Goal: Information Seeking & Learning: Learn about a topic

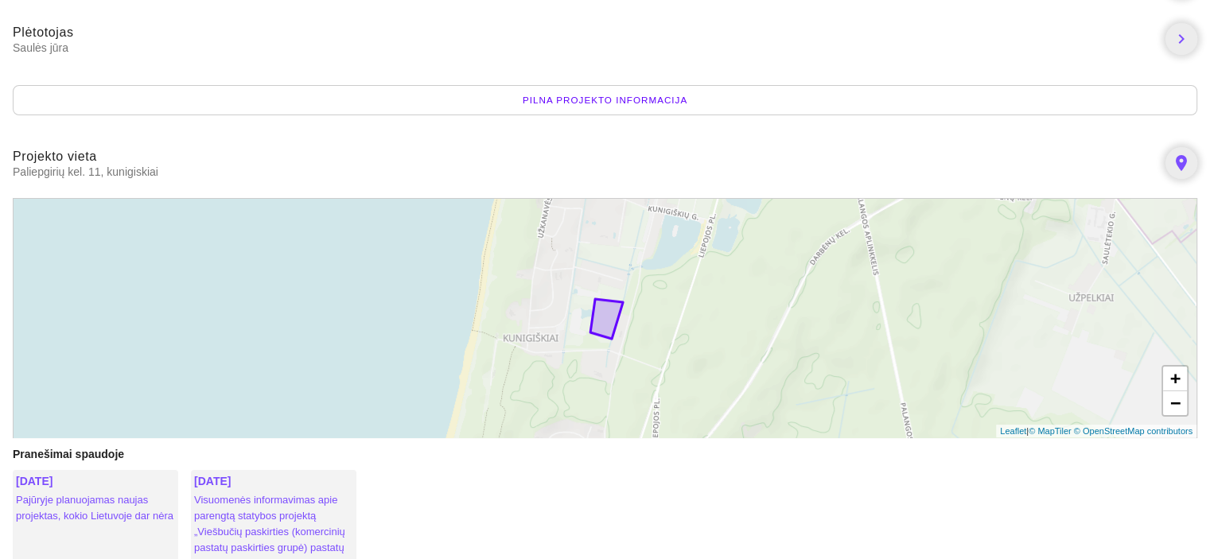
scroll to position [318, 0]
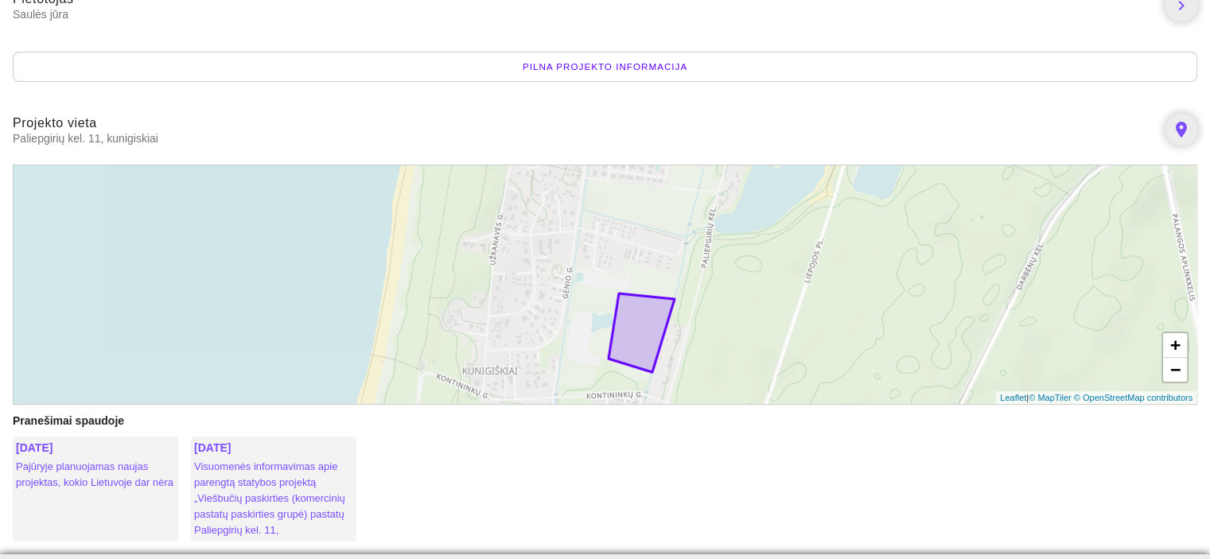
drag, startPoint x: 628, startPoint y: 243, endPoint x: 542, endPoint y: 385, distance: 166.2
click at [542, 385] on div "+ − Leaflet | © MapTiler © OpenStreetMap contributors" at bounding box center [605, 285] width 1184 height 240
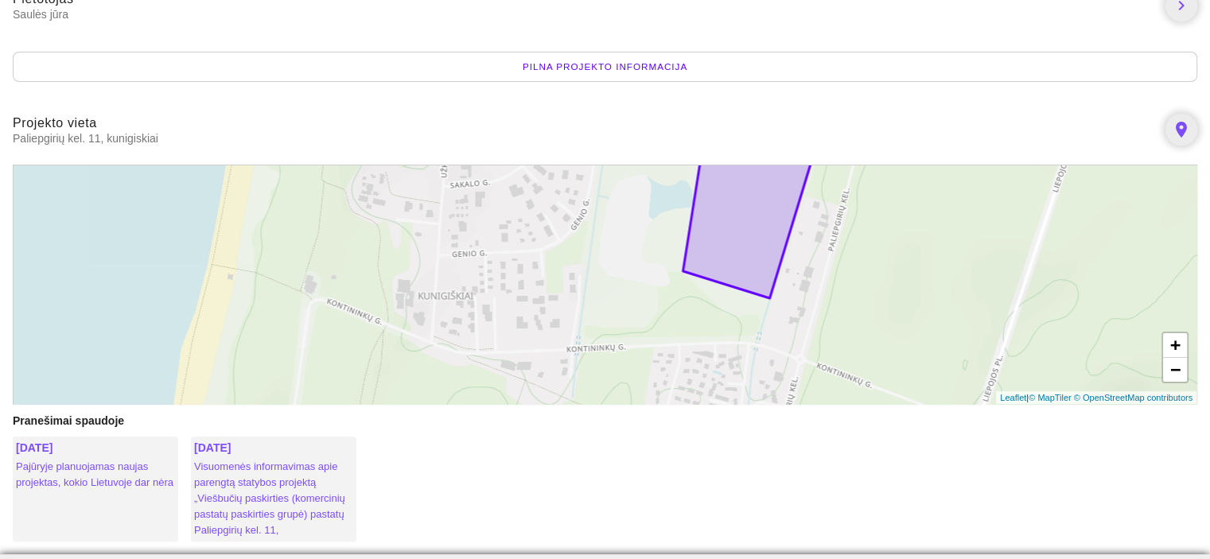
drag, startPoint x: 757, startPoint y: 319, endPoint x: 708, endPoint y: 229, distance: 102.5
click at [708, 229] on icon at bounding box center [747, 219] width 131 height 158
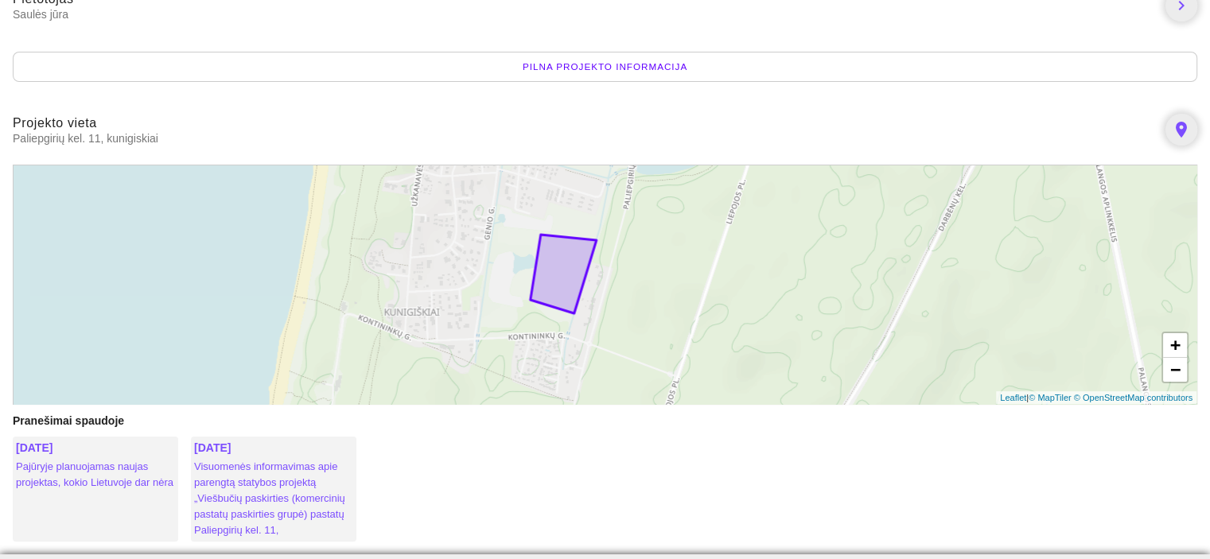
click at [442, 193] on div "+ − Leaflet | © MapTiler © OpenStreetMap contributors" at bounding box center [605, 285] width 1184 height 240
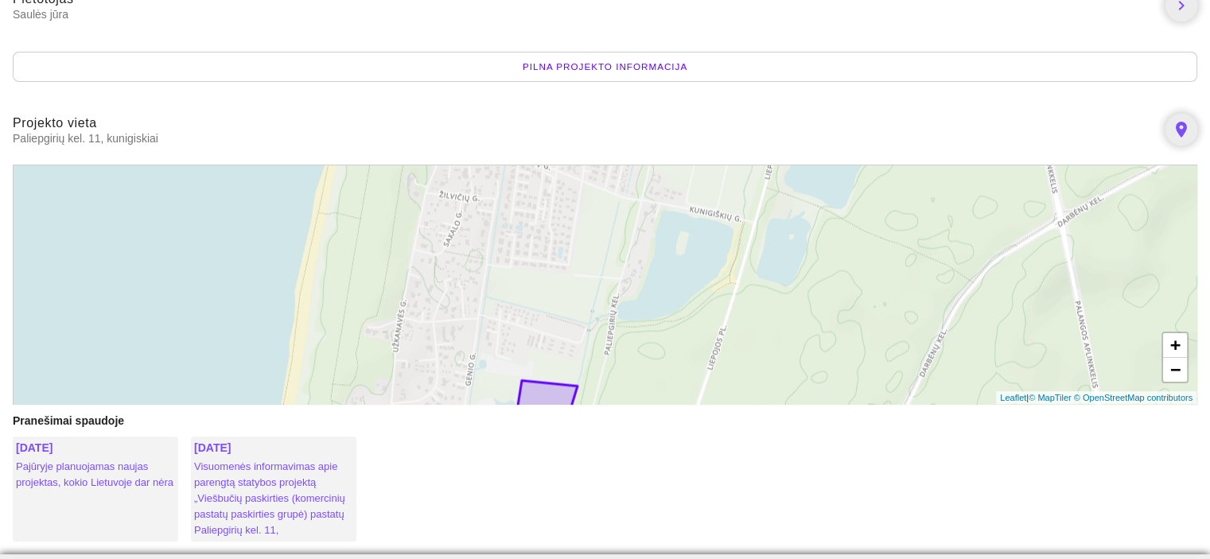
drag, startPoint x: 452, startPoint y: 189, endPoint x: 425, endPoint y: 412, distance: 224.4
click at [420, 417] on body "Paliepgirių kel. 11 kunigiskiai Planuojamas Pateikti projektiniai pasiūlymai ch…" at bounding box center [605, 225] width 1210 height 1087
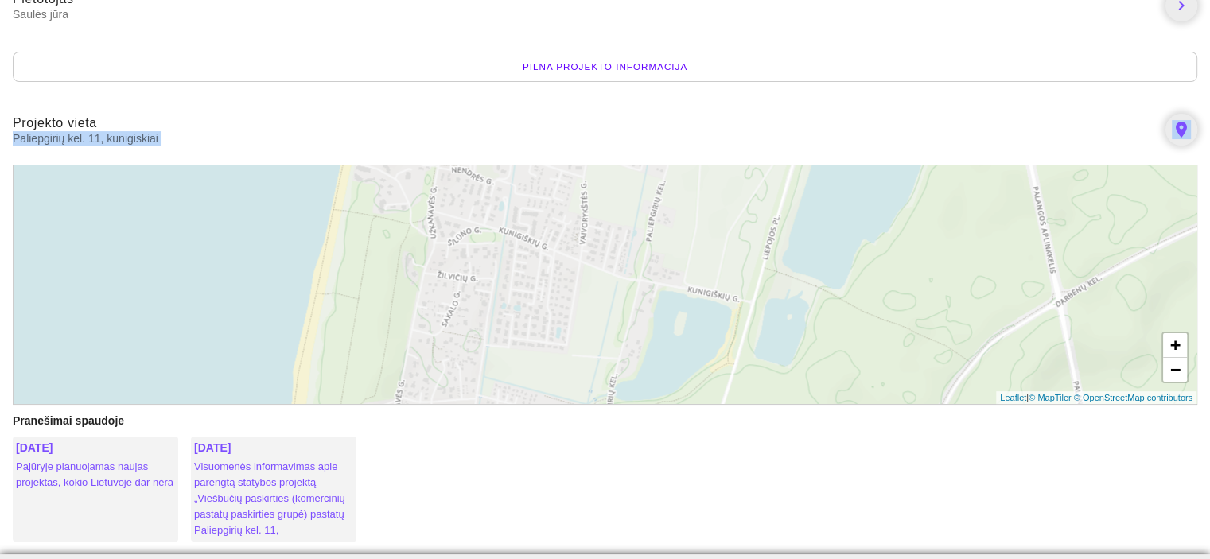
drag, startPoint x: 667, startPoint y: 122, endPoint x: 787, endPoint y: 171, distance: 129.5
click at [653, 208] on body "Paliepgirių kel. 11 kunigiskiai Planuojamas Pateikti projektiniai pasiūlymai ch…" at bounding box center [605, 225] width 1210 height 1087
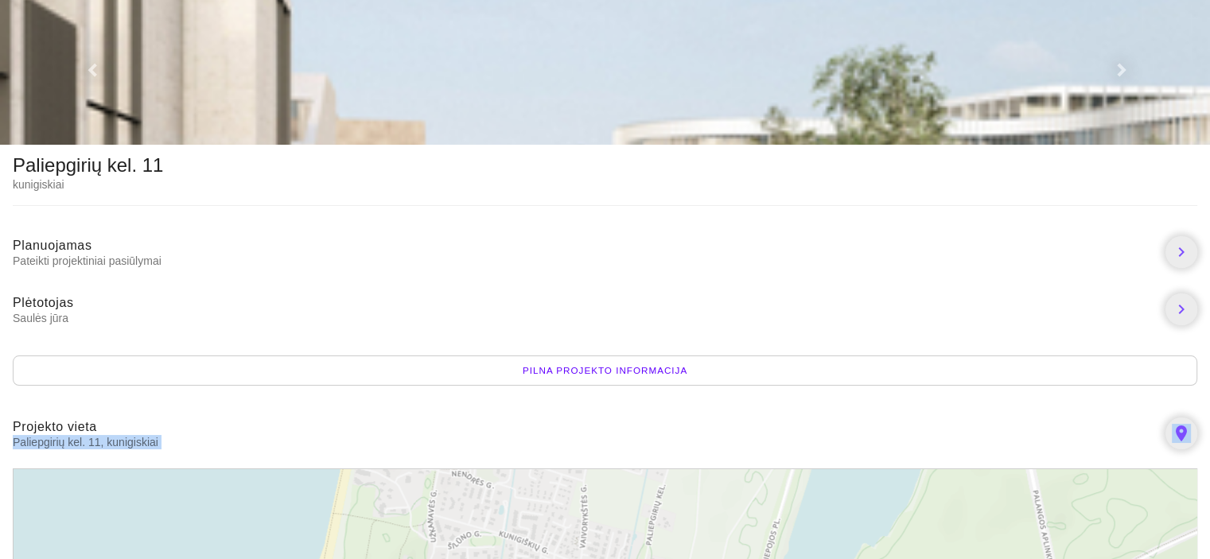
scroll to position [0, 0]
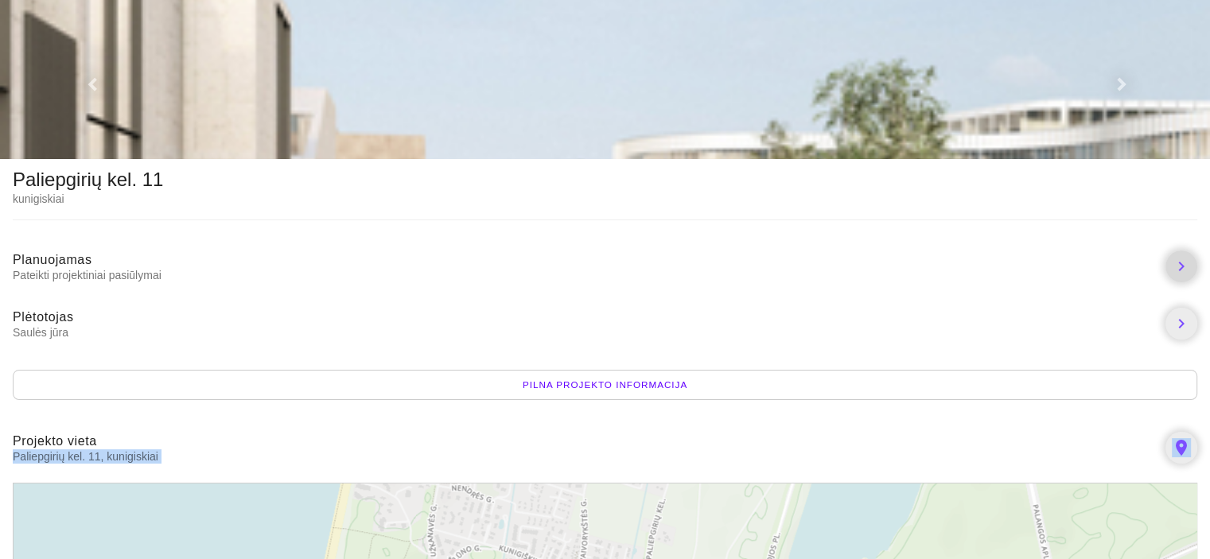
click at [1183, 258] on icon "chevron_right" at bounding box center [1180, 266] width 19 height 19
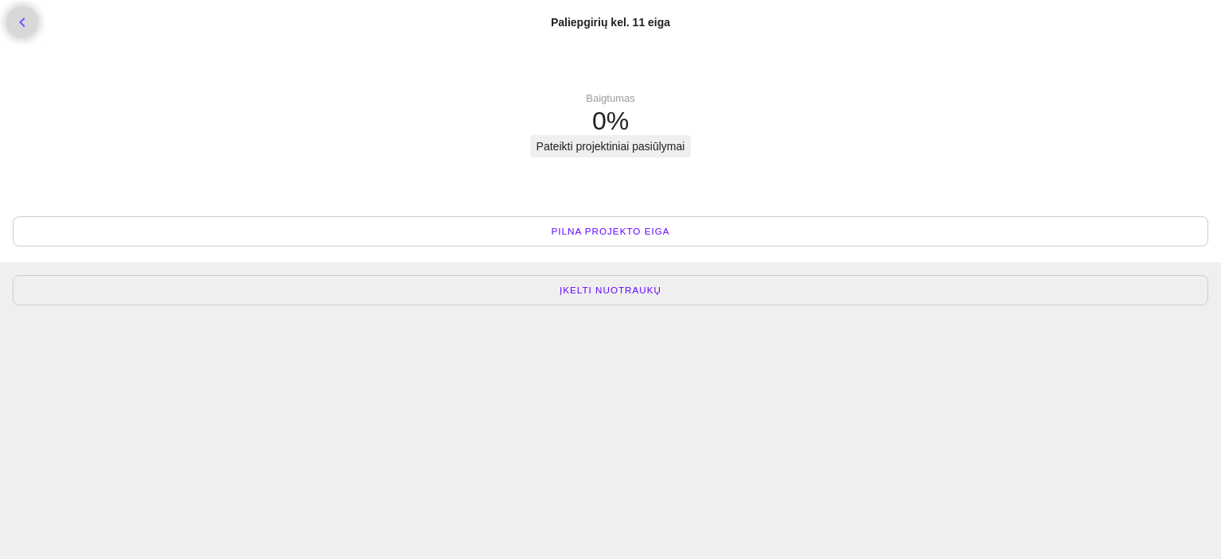
click at [28, 21] on icon "chevron_left" at bounding box center [22, 22] width 19 height 19
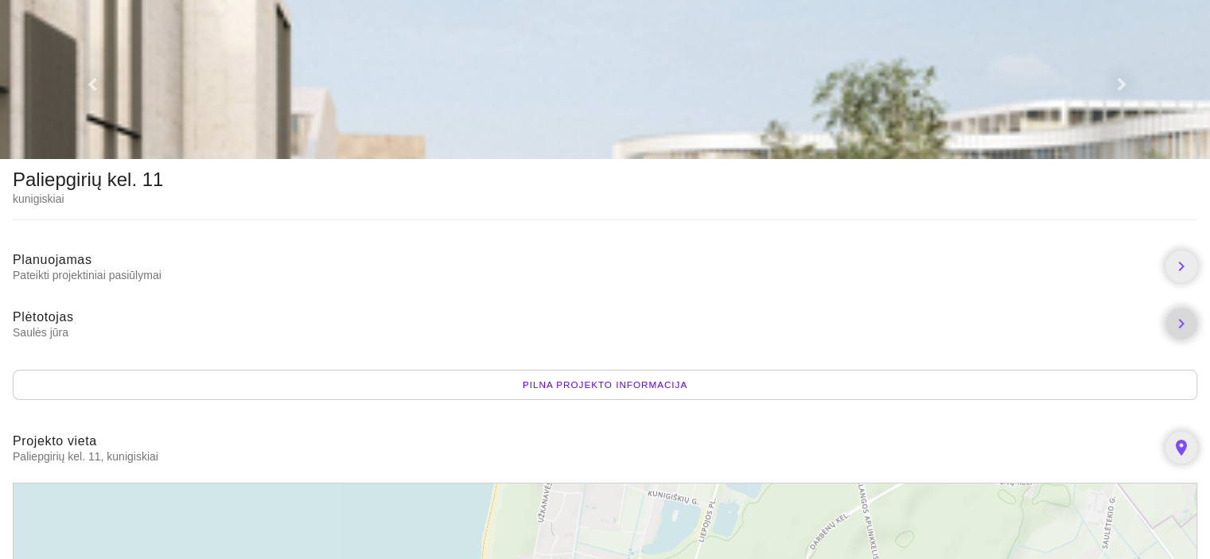
click at [1181, 315] on icon "chevron_right" at bounding box center [1180, 323] width 19 height 19
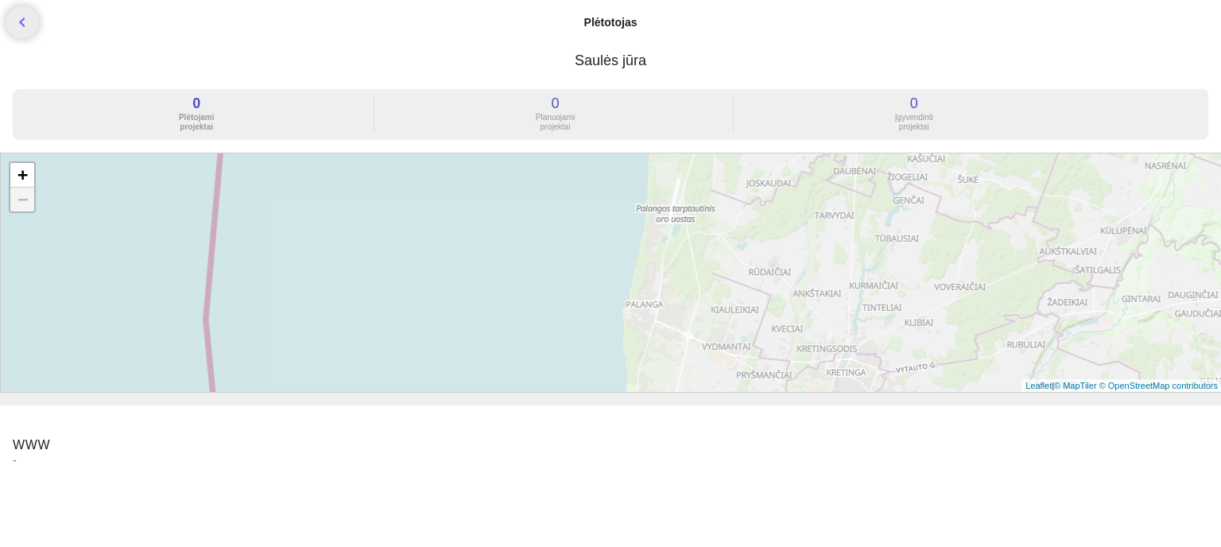
drag, startPoint x: 779, startPoint y: 290, endPoint x: 854, endPoint y: 276, distance: 76.9
click at [854, 276] on div "+ − Leaflet | © MapTiler © OpenStreetMap contributors" at bounding box center [611, 273] width 1223 height 240
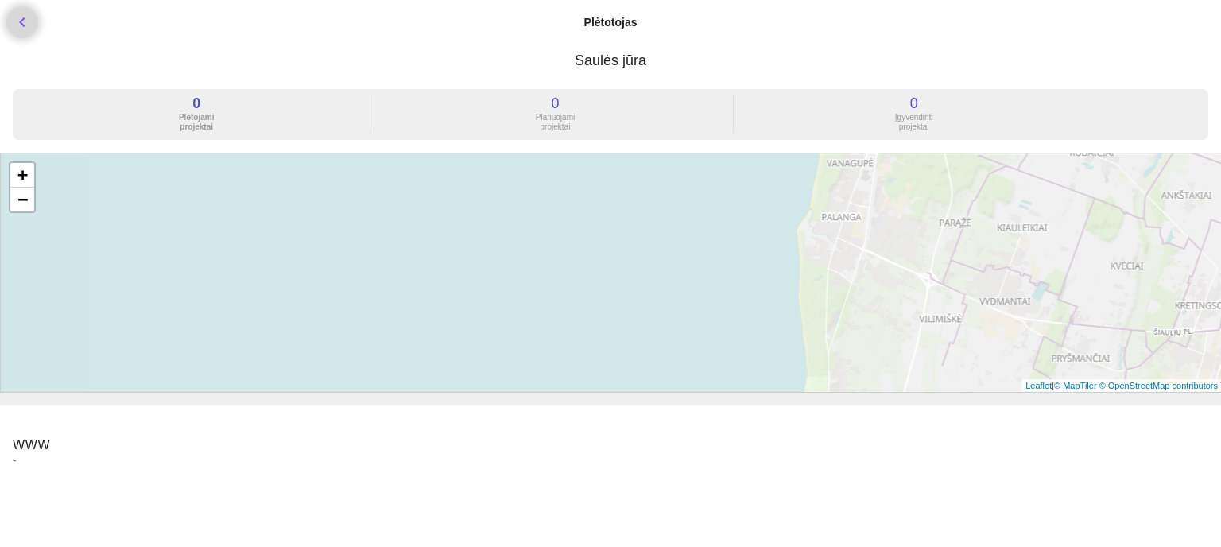
click at [20, 19] on icon "chevron_left" at bounding box center [22, 22] width 19 height 19
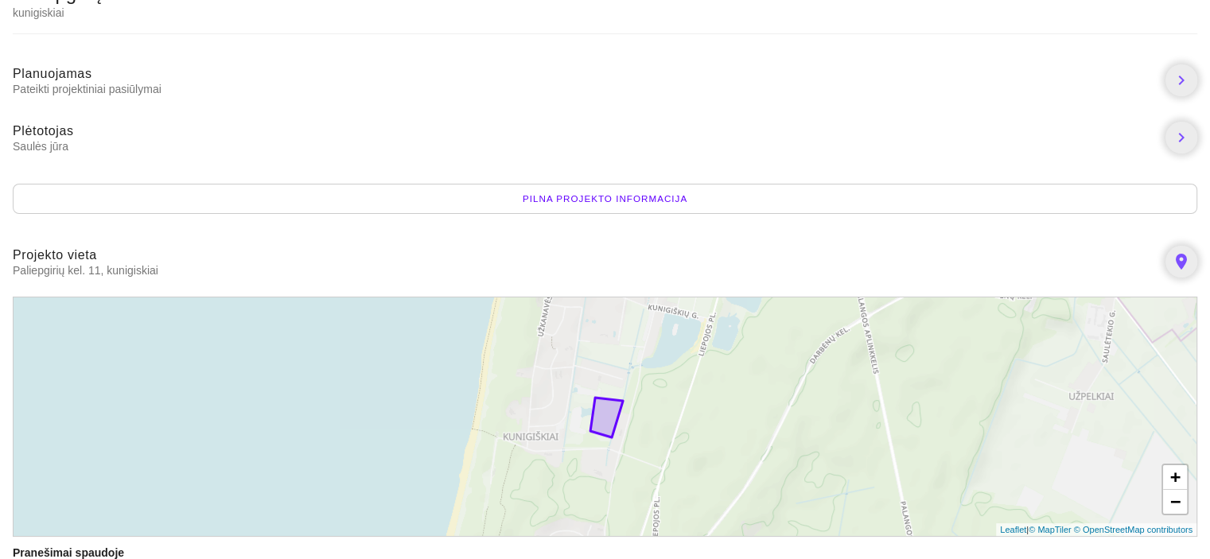
scroll to position [239, 0]
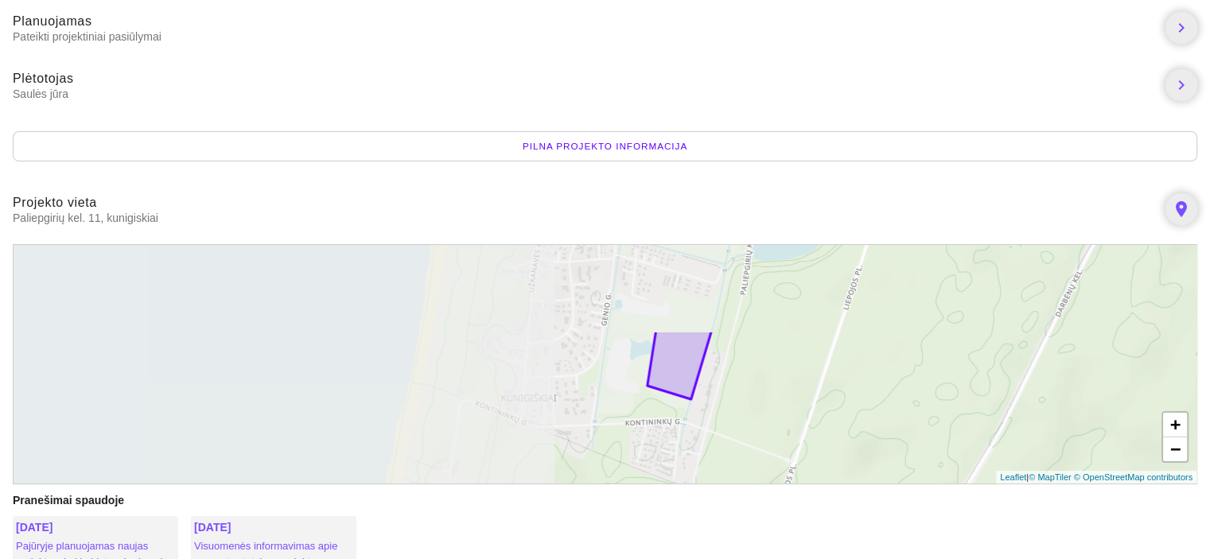
drag, startPoint x: 317, startPoint y: 350, endPoint x: 862, endPoint y: 461, distance: 556.0
click at [862, 461] on div "+ − Leaflet | © MapTiler © OpenStreetMap contributors" at bounding box center [605, 364] width 1184 height 240
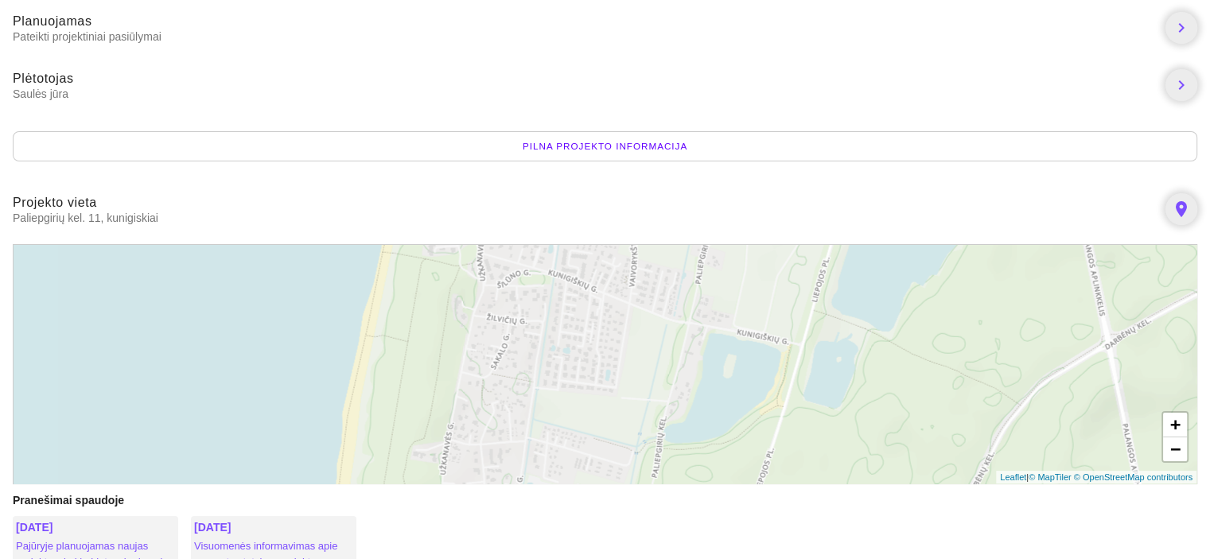
drag, startPoint x: 836, startPoint y: 324, endPoint x: 703, endPoint y: 588, distance: 295.5
click at [703, 320] on html "Paliepgirių kel. 11 kunigiskiai Planuojamas Pateikti projektiniai pasiūlymai ch…" at bounding box center [605, 40] width 1210 height 559
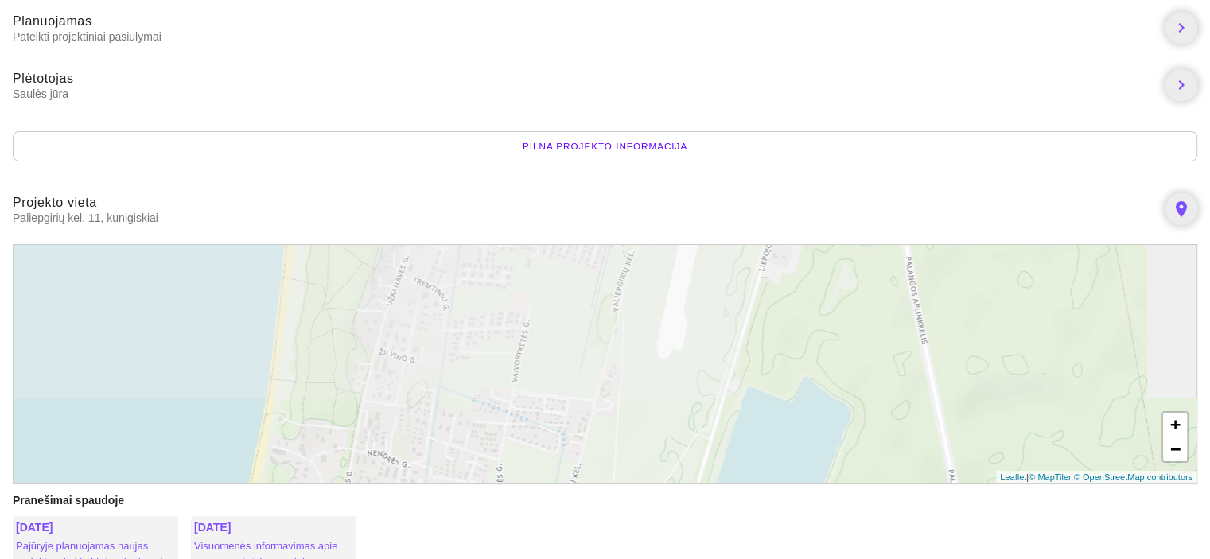
drag, startPoint x: 785, startPoint y: 354, endPoint x: 713, endPoint y: 433, distance: 106.9
click at [706, 496] on body "Paliepgirių kel. 11 kunigiskiai Planuojamas Pateikti projektiniai pasiūlymai ch…" at bounding box center [605, 304] width 1210 height 1087
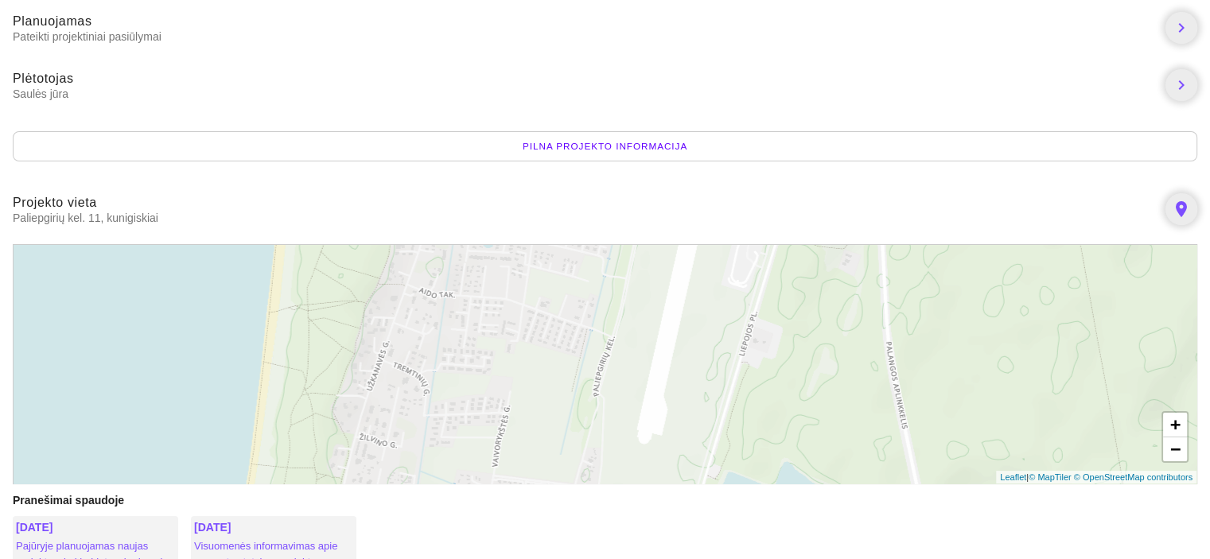
drag, startPoint x: 782, startPoint y: 344, endPoint x: 732, endPoint y: 472, distance: 137.0
click at [720, 478] on div "+ − Leaflet | © MapTiler © OpenStreetMap contributors" at bounding box center [605, 364] width 1184 height 240
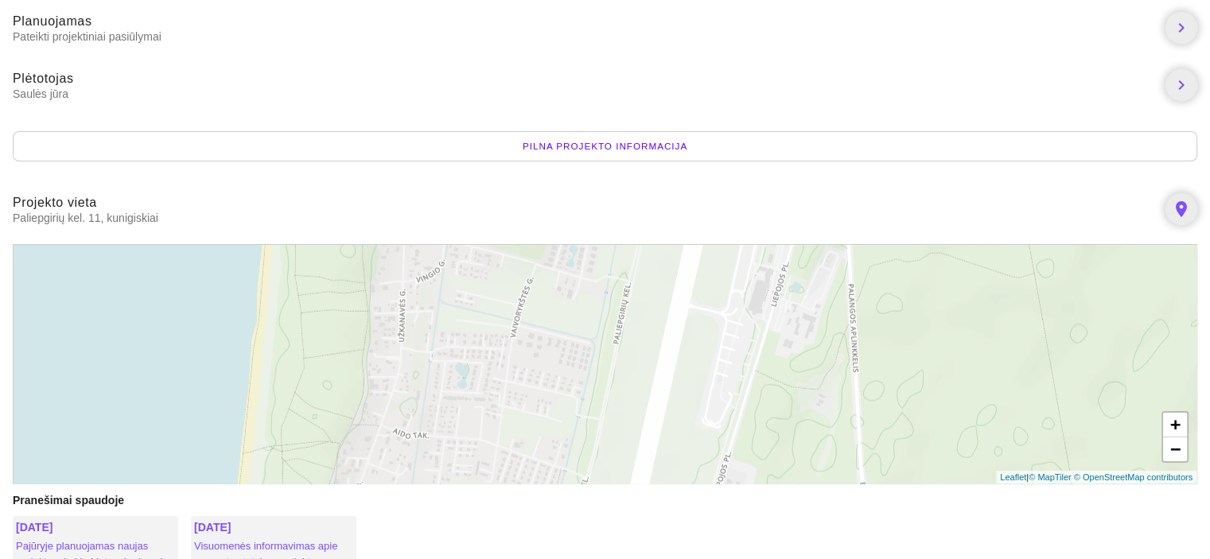
drag, startPoint x: 775, startPoint y: 324, endPoint x: 748, endPoint y: 465, distance: 144.0
click at [748, 465] on div "+ − Leaflet | © MapTiler © OpenStreetMap contributors" at bounding box center [605, 364] width 1184 height 240
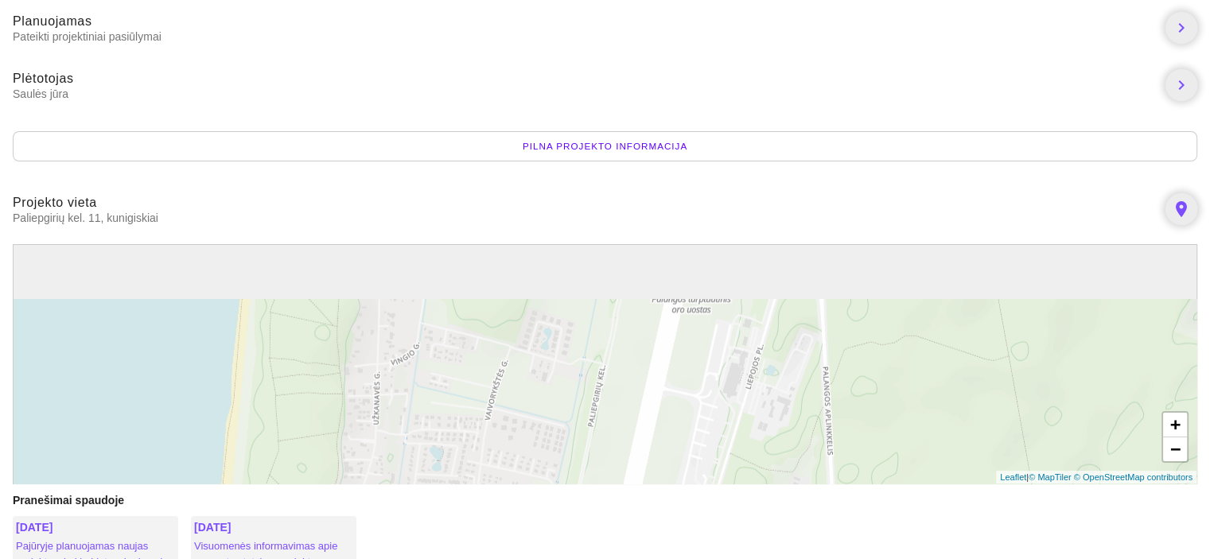
drag, startPoint x: 763, startPoint y: 342, endPoint x: 737, endPoint y: 432, distance: 93.6
click at [736, 432] on div "+ − Leaflet | © MapTiler © OpenStreetMap contributors" at bounding box center [605, 364] width 1184 height 240
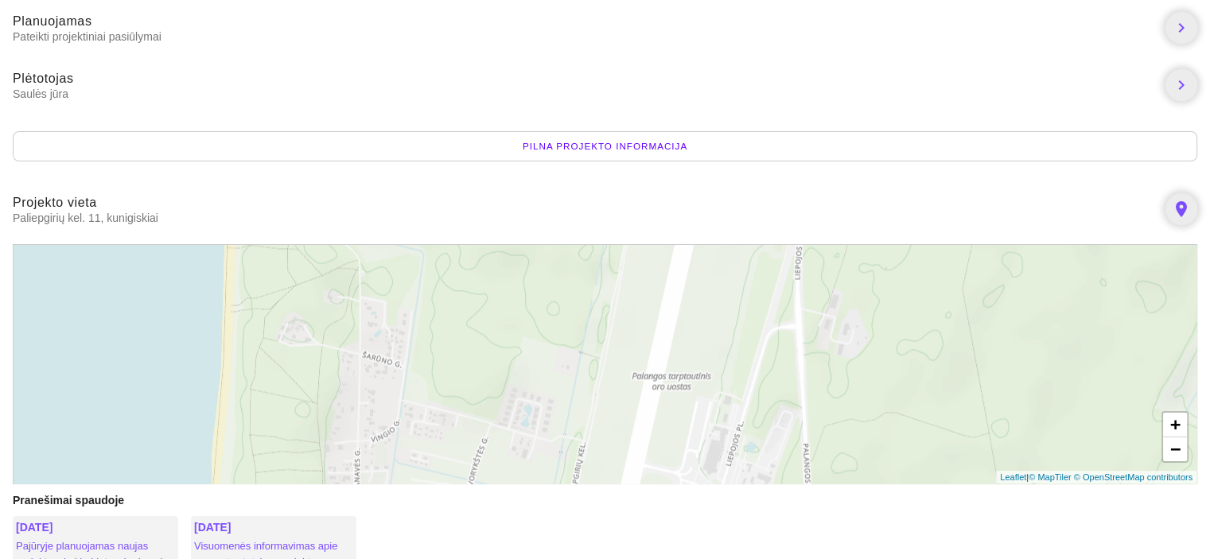
drag, startPoint x: 735, startPoint y: 333, endPoint x: 713, endPoint y: 413, distance: 82.6
click at [713, 413] on div "+ − Leaflet | © MapTiler © OpenStreetMap contributors" at bounding box center [605, 364] width 1184 height 240
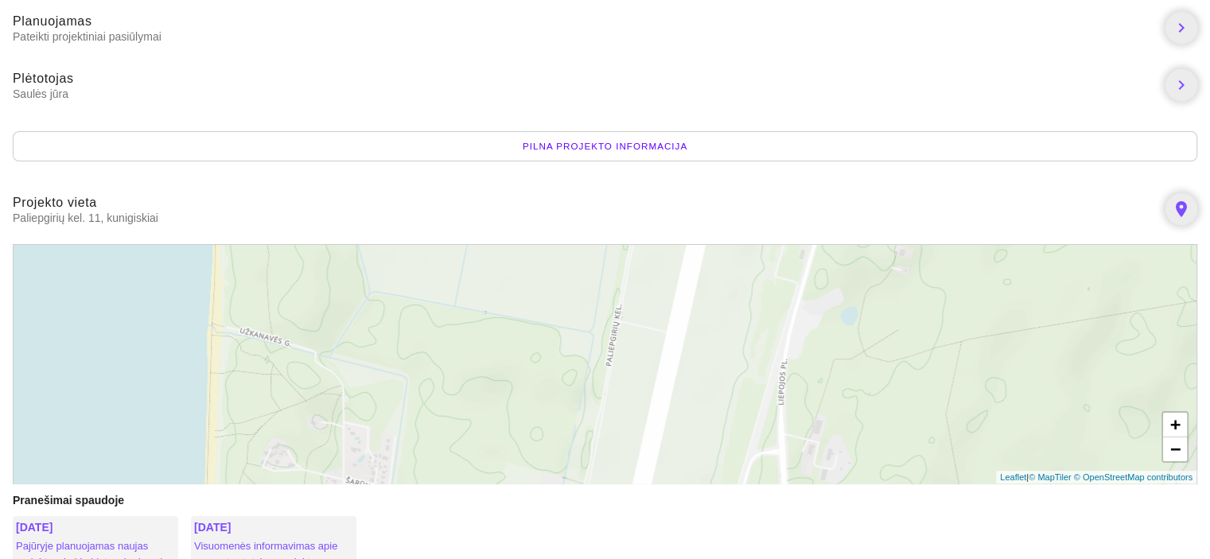
drag, startPoint x: 716, startPoint y: 331, endPoint x: 700, endPoint y: 462, distance: 132.3
click at [700, 462] on div "+ − Leaflet | © MapTiler © OpenStreetMap contributors" at bounding box center [605, 364] width 1184 height 240
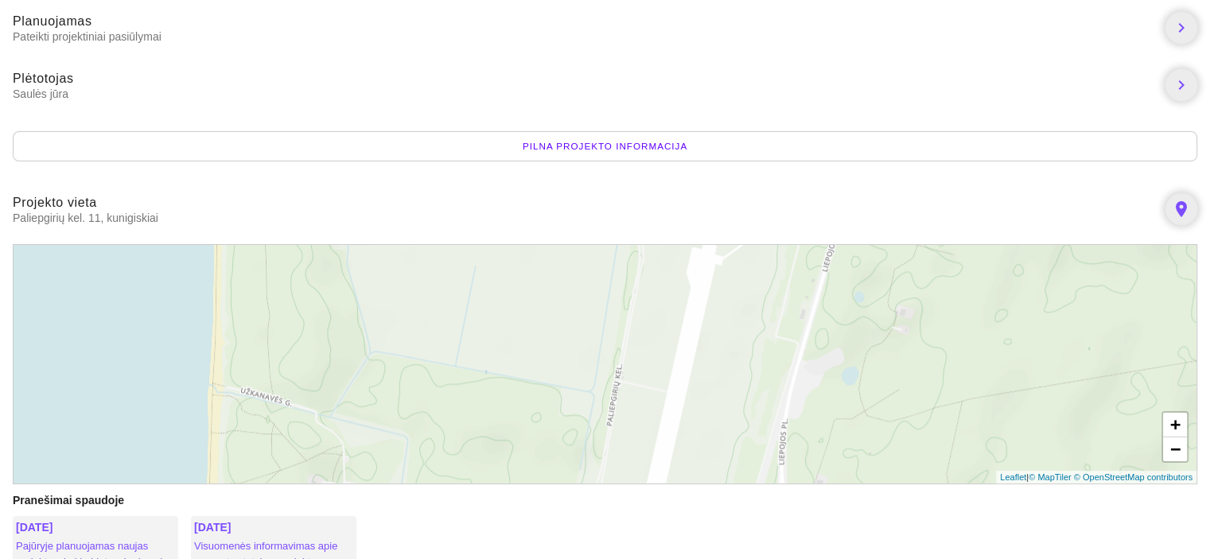
drag, startPoint x: 643, startPoint y: 356, endPoint x: 652, endPoint y: 487, distance: 130.8
click at [652, 487] on body "Paliepgirių kel. 11 kunigiskiai Planuojamas Pateikti projektiniai pasiūlymai ch…" at bounding box center [605, 304] width 1210 height 1087
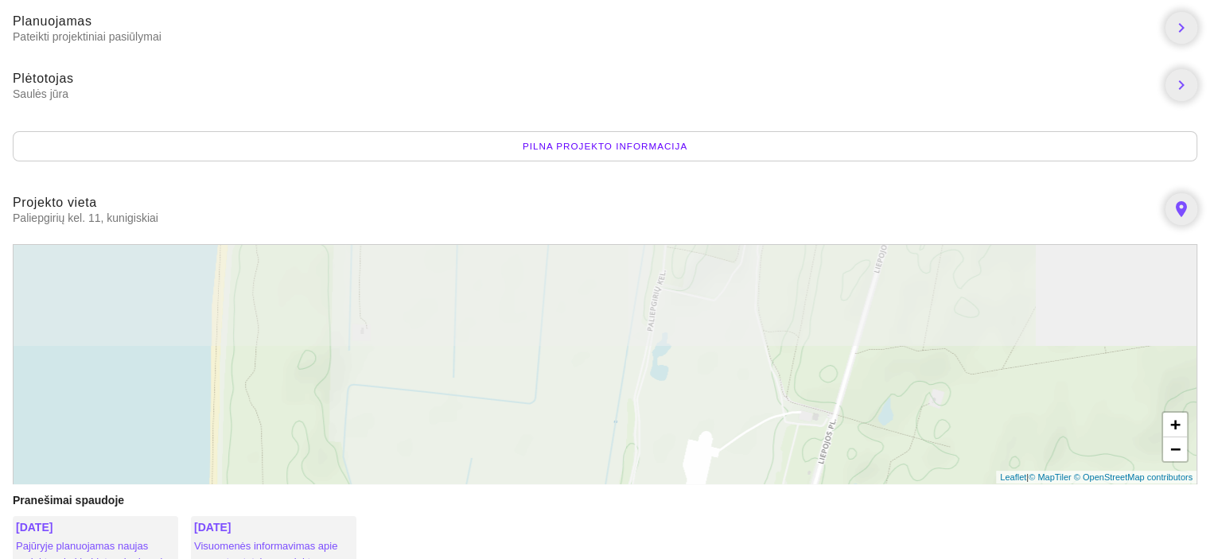
drag, startPoint x: 689, startPoint y: 355, endPoint x: 675, endPoint y: 483, distance: 128.8
click at [675, 483] on div "+ − Leaflet | © MapTiler © OpenStreetMap contributors" at bounding box center [605, 364] width 1184 height 240
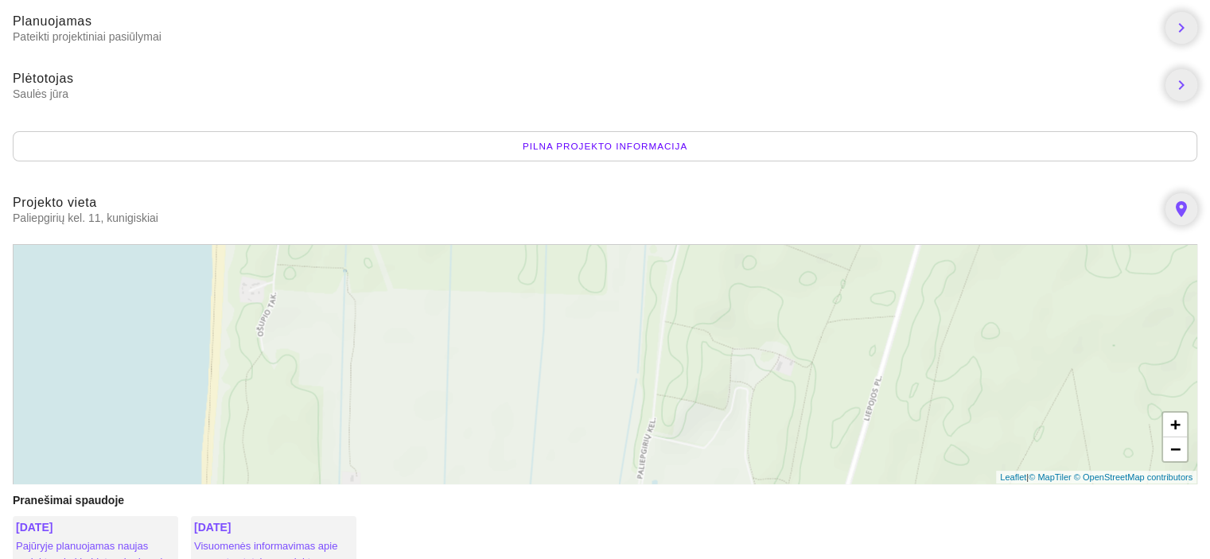
drag, startPoint x: 687, startPoint y: 345, endPoint x: 678, endPoint y: 482, distance: 137.1
click at [678, 482] on div "+ − Leaflet | © MapTiler © OpenStreetMap contributors" at bounding box center [605, 364] width 1184 height 240
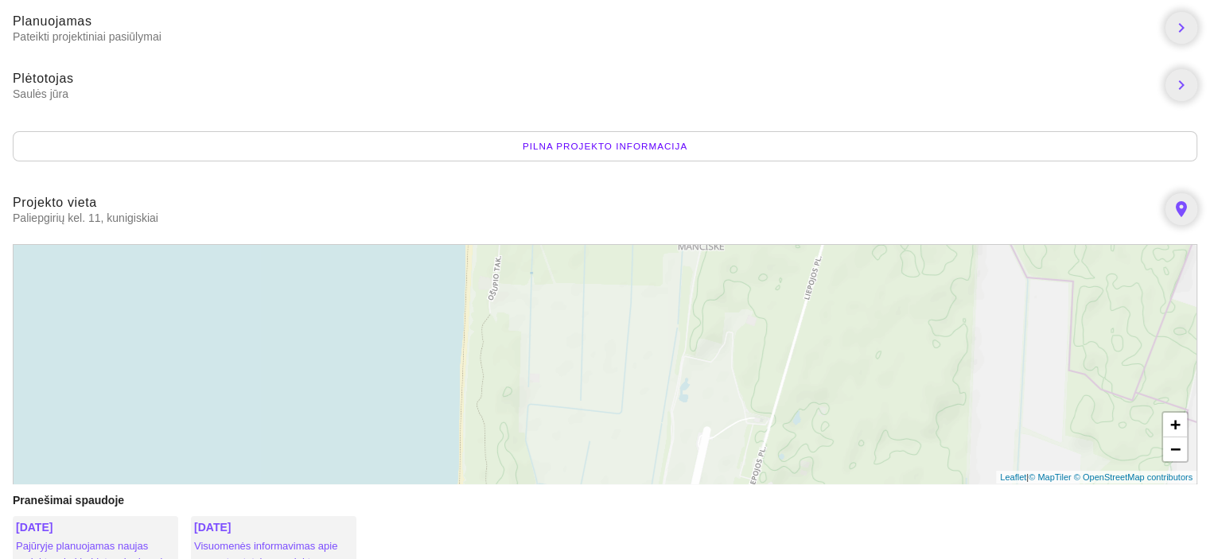
drag, startPoint x: 697, startPoint y: 415, endPoint x: 688, endPoint y: 318, distance: 97.5
click at [688, 318] on div "+ − Leaflet | © MapTiler © OpenStreetMap contributors" at bounding box center [605, 364] width 1184 height 240
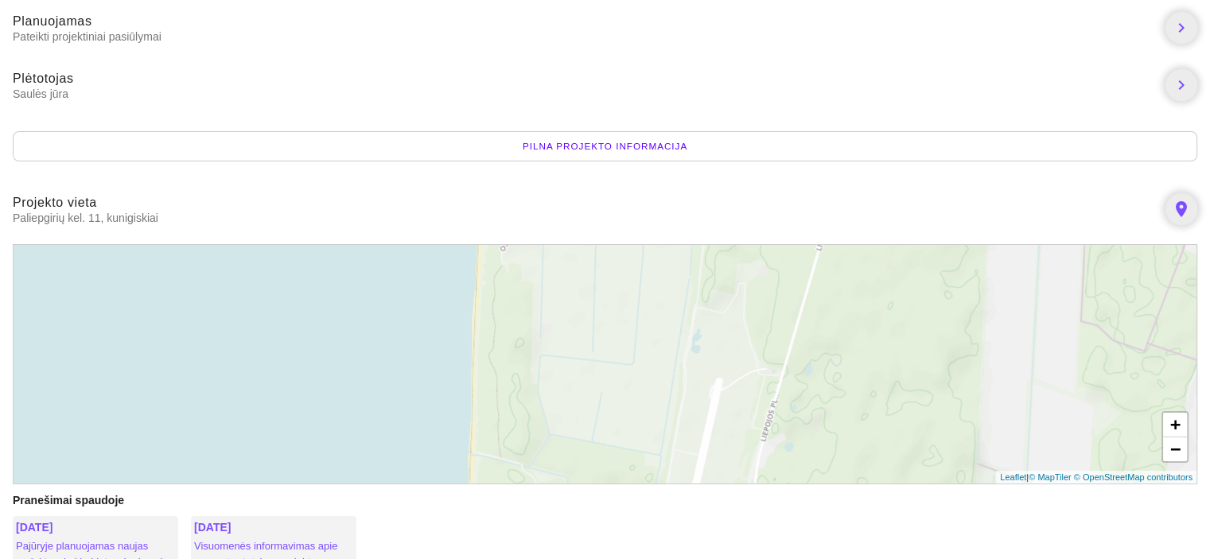
drag, startPoint x: 667, startPoint y: 398, endPoint x: 676, endPoint y: 357, distance: 41.5
click at [676, 357] on div "+ − Leaflet | © MapTiler © OpenStreetMap contributors" at bounding box center [605, 364] width 1184 height 240
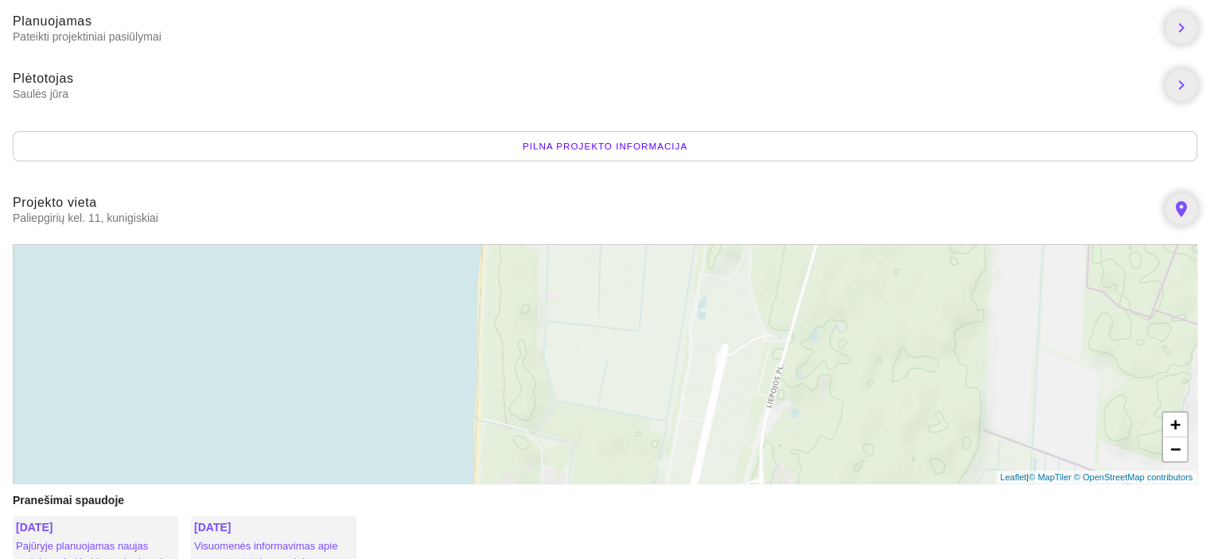
drag, startPoint x: 719, startPoint y: 432, endPoint x: 733, endPoint y: 351, distance: 81.6
click at [733, 351] on div "+ − Leaflet | © MapTiler © OpenStreetMap contributors" at bounding box center [605, 364] width 1184 height 240
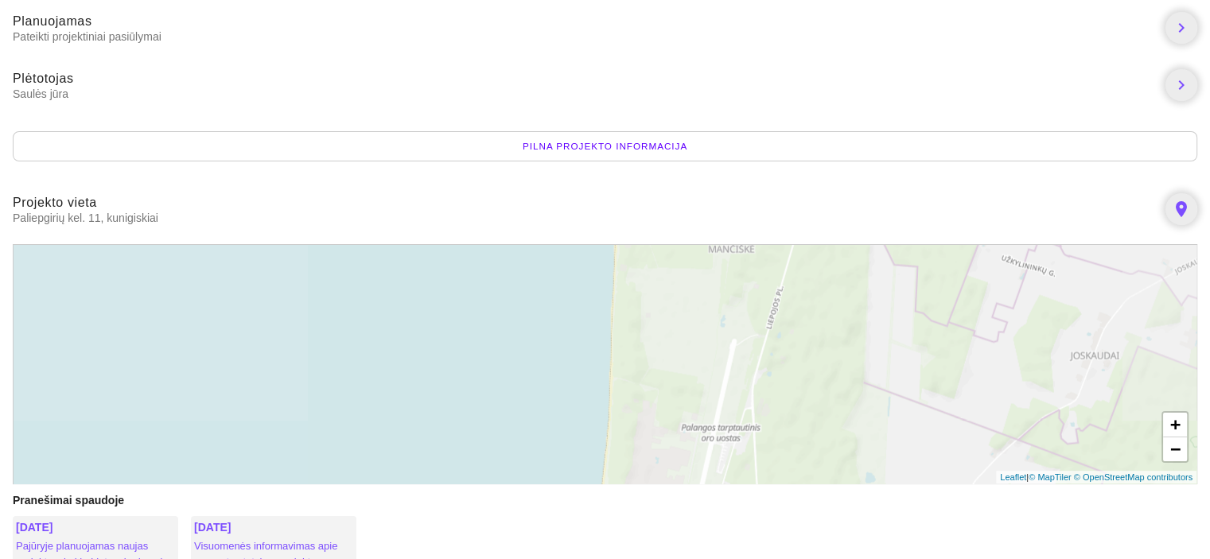
drag, startPoint x: 725, startPoint y: 390, endPoint x: 735, endPoint y: 364, distance: 27.9
click at [733, 366] on div "+ − Leaflet | © MapTiler © OpenStreetMap contributors" at bounding box center [605, 364] width 1184 height 240
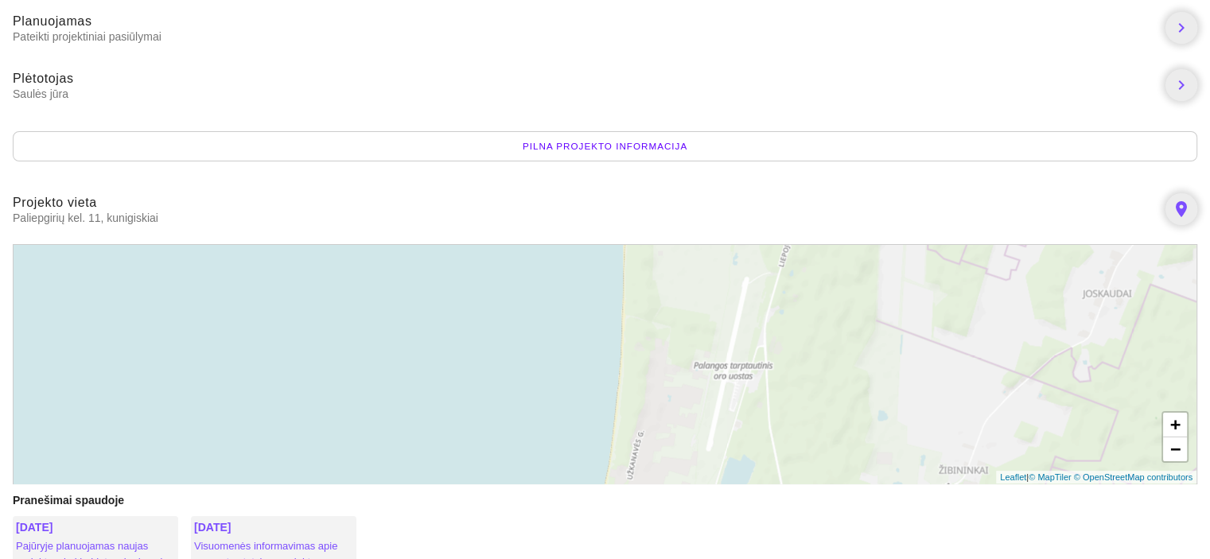
drag, startPoint x: 776, startPoint y: 423, endPoint x: 803, endPoint y: 322, distance: 104.5
click at [802, 324] on div "+ − Leaflet | © MapTiler © OpenStreetMap contributors" at bounding box center [605, 364] width 1184 height 240
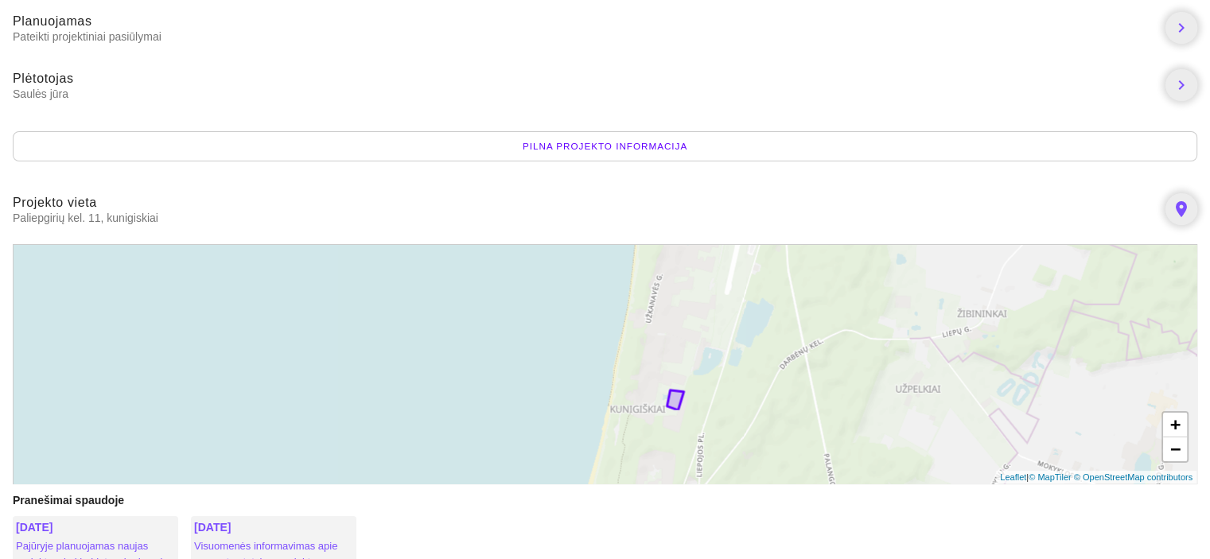
drag, startPoint x: 887, startPoint y: 394, endPoint x: 882, endPoint y: 285, distance: 109.0
click at [882, 285] on div "+ − Leaflet | © MapTiler © OpenStreetMap contributors" at bounding box center [605, 364] width 1184 height 240
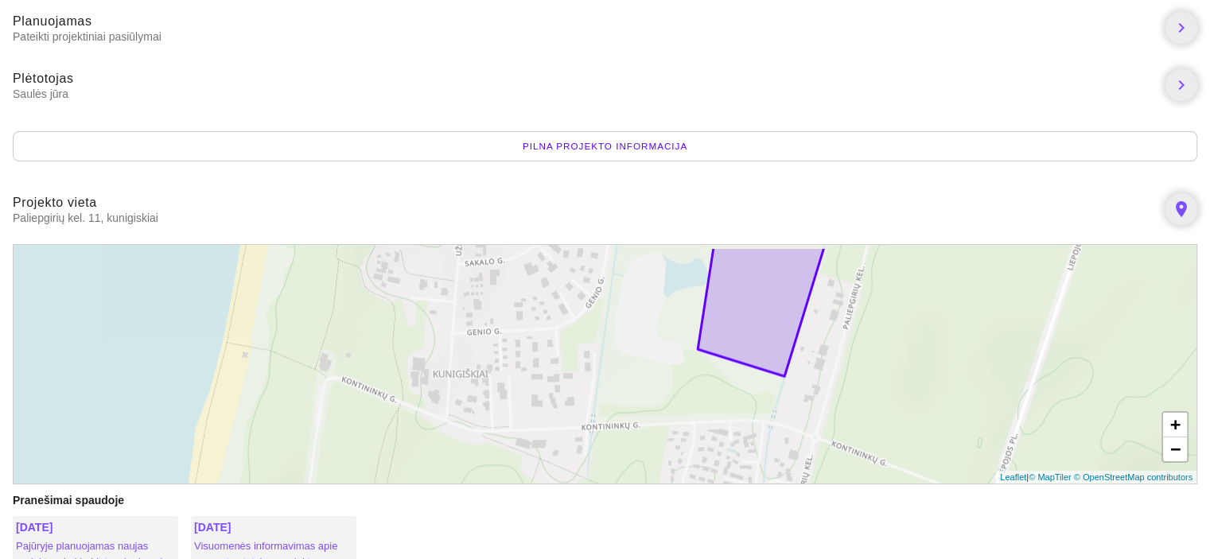
drag, startPoint x: 636, startPoint y: 387, endPoint x: 633, endPoint y: 397, distance: 10.1
click at [633, 397] on div "+ − Leaflet | © MapTiler © OpenStreetMap contributors" at bounding box center [605, 364] width 1184 height 240
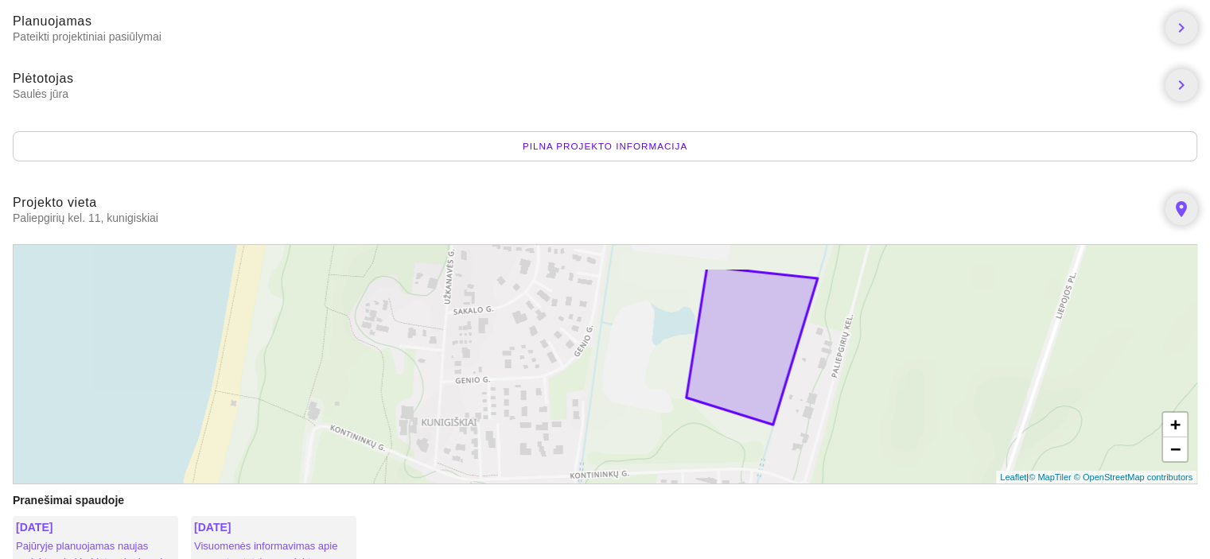
drag, startPoint x: 636, startPoint y: 378, endPoint x: 623, endPoint y: 429, distance: 52.5
click at [623, 429] on div "+ − Leaflet | © MapTiler © OpenStreetMap contributors" at bounding box center [605, 364] width 1184 height 240
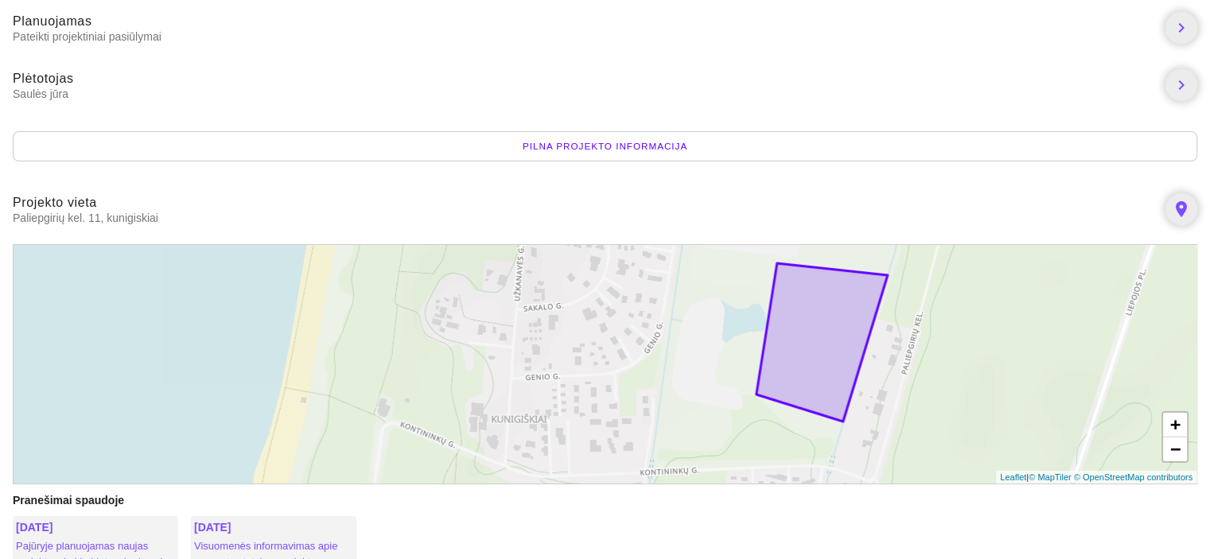
drag, startPoint x: 649, startPoint y: 393, endPoint x: 719, endPoint y: 394, distance: 70.0
click at [719, 394] on div "+ − Leaflet | © MapTiler © OpenStreetMap contributors" at bounding box center [605, 364] width 1184 height 240
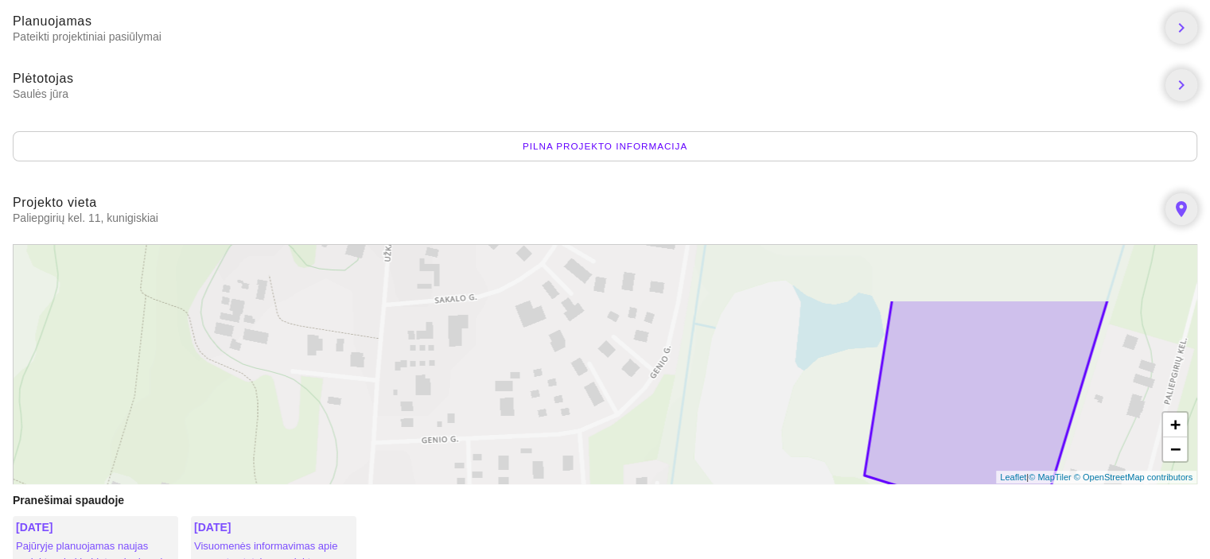
drag, startPoint x: 631, startPoint y: 336, endPoint x: 642, endPoint y: 418, distance: 83.3
click at [642, 418] on div "+ − Leaflet | © MapTiler © OpenStreetMap contributors" at bounding box center [605, 364] width 1184 height 240
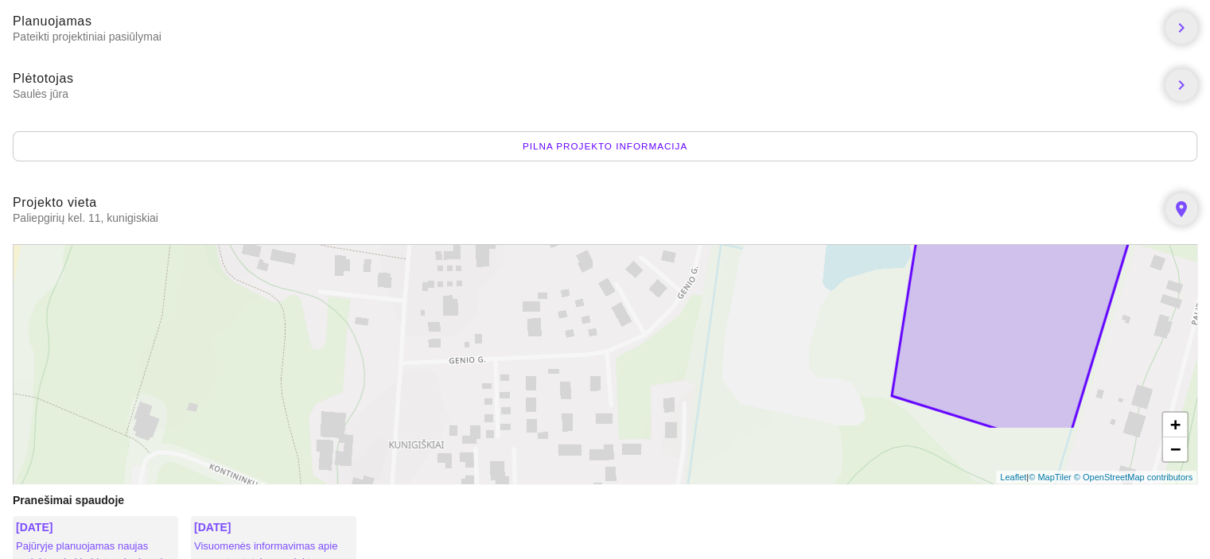
drag, startPoint x: 632, startPoint y: 419, endPoint x: 659, endPoint y: 336, distance: 87.8
click at [659, 336] on div "+ − Leaflet | © MapTiler © OpenStreetMap contributors" at bounding box center [605, 364] width 1184 height 240
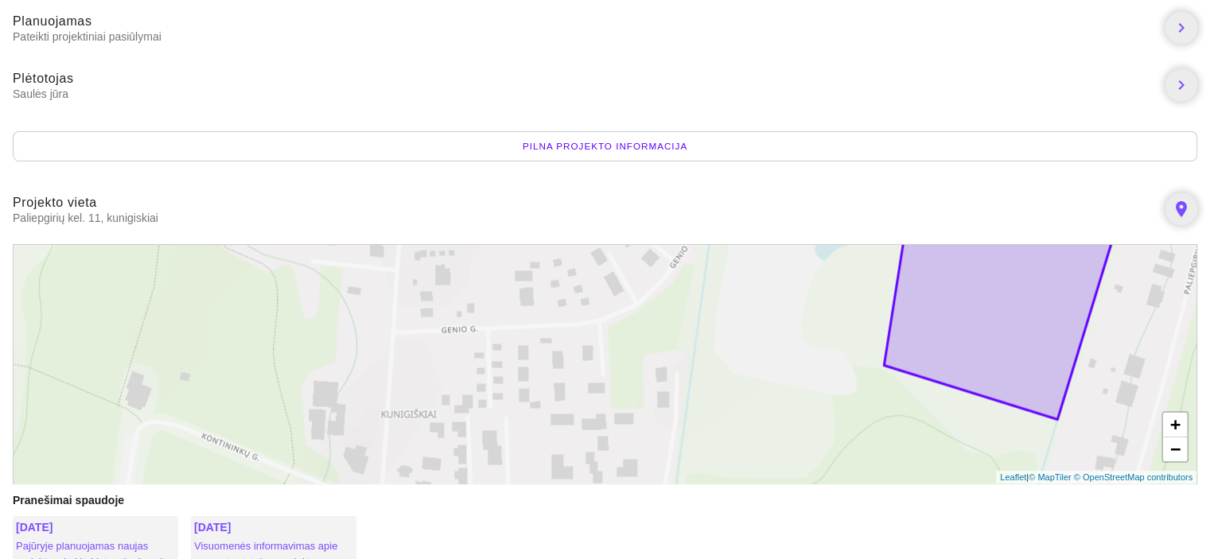
drag, startPoint x: 590, startPoint y: 443, endPoint x: 582, endPoint y: 410, distance: 34.3
click at [582, 410] on div "+ − Leaflet | © MapTiler © OpenStreetMap contributors" at bounding box center [605, 364] width 1184 height 240
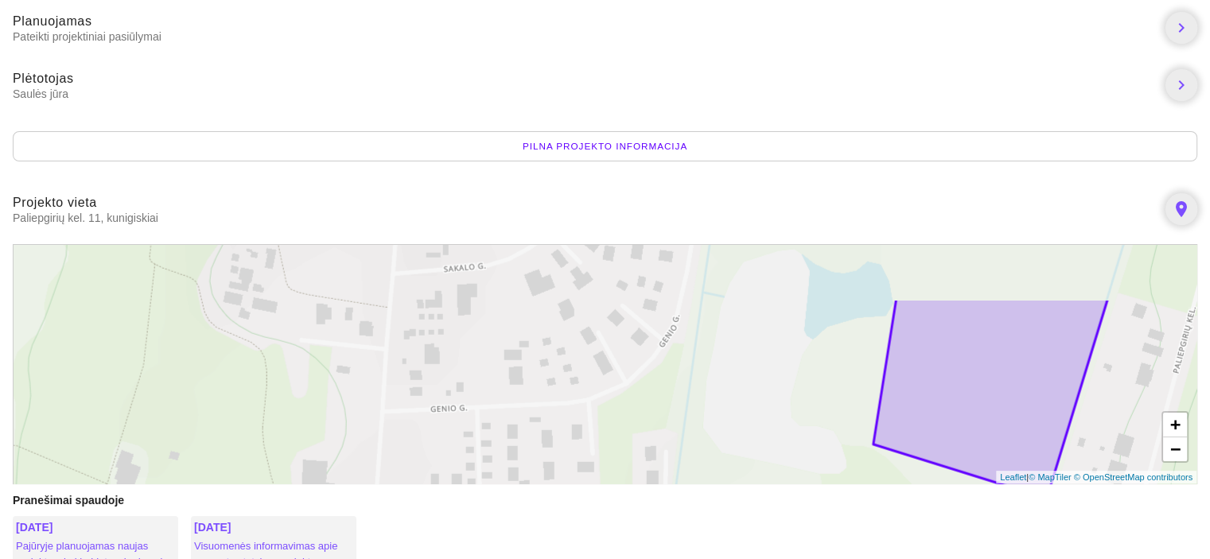
drag, startPoint x: 569, startPoint y: 324, endPoint x: 557, endPoint y: 410, distance: 86.7
click at [557, 410] on div "+ − Leaflet | © MapTiler © OpenStreetMap contributors" at bounding box center [605, 364] width 1184 height 240
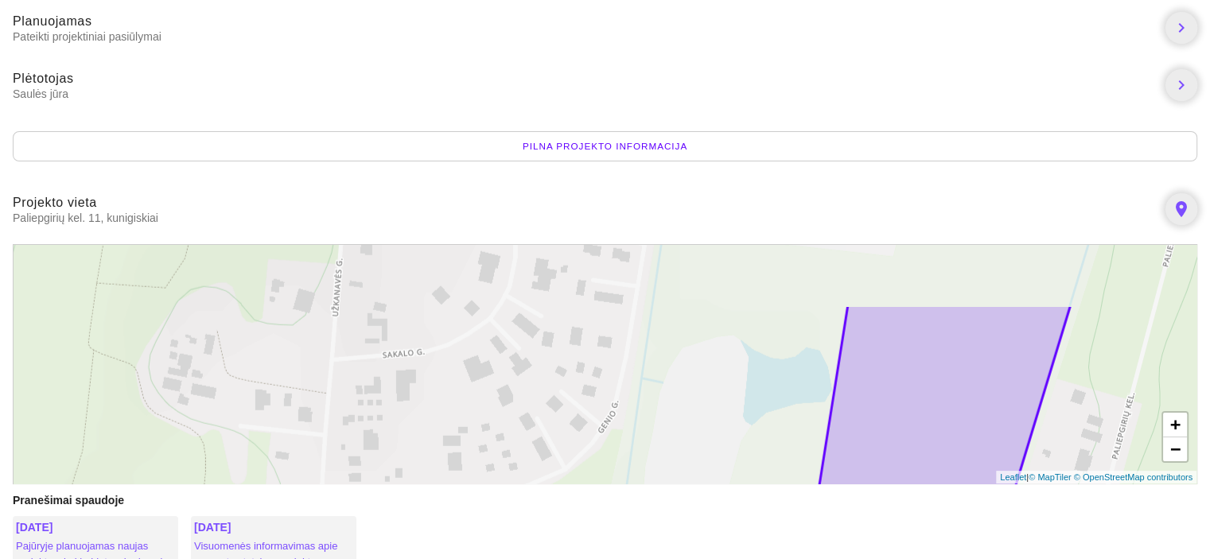
drag, startPoint x: 604, startPoint y: 394, endPoint x: 554, endPoint y: 464, distance: 85.4
click at [554, 464] on div "+ − Leaflet | © MapTiler © OpenStreetMap contributors" at bounding box center [605, 364] width 1184 height 240
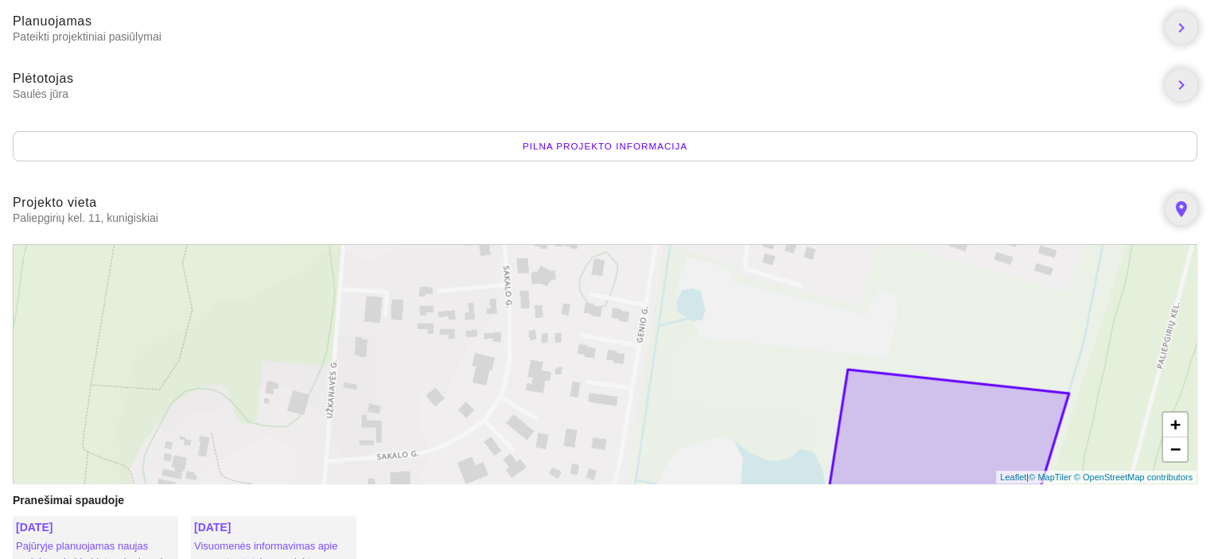
drag, startPoint x: 662, startPoint y: 336, endPoint x: 656, endPoint y: 433, distance: 97.2
click at [657, 441] on div "+ − Leaflet | © MapTiler © OpenStreetMap contributors" at bounding box center [605, 364] width 1184 height 240
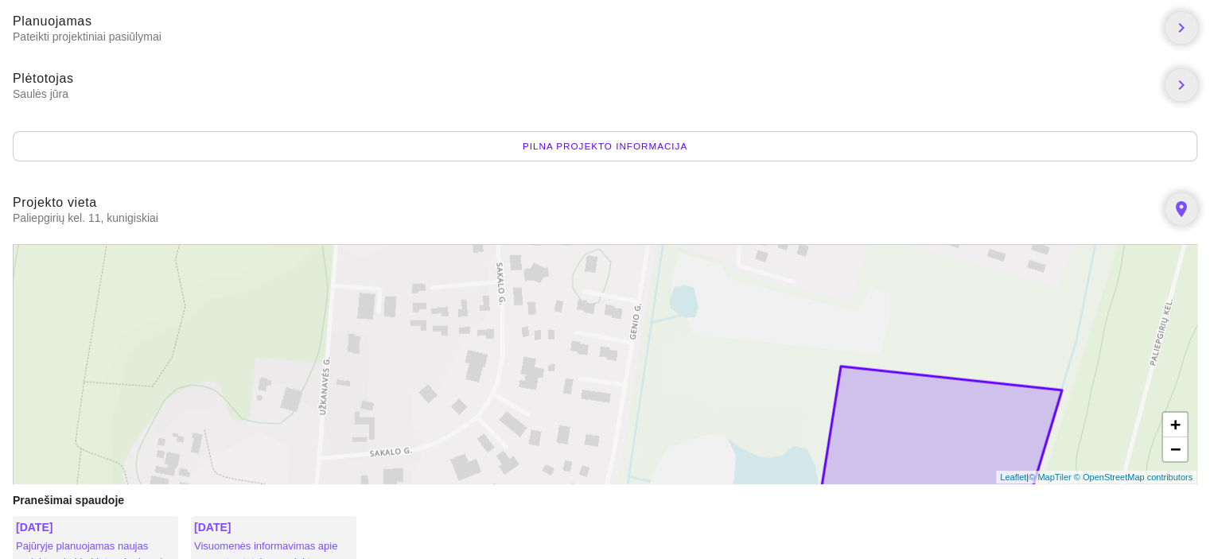
drag, startPoint x: 649, startPoint y: 336, endPoint x: 647, endPoint y: 344, distance: 8.1
click at [632, 331] on div "+ − Leaflet | © MapTiler © OpenStreetMap contributors" at bounding box center [605, 364] width 1184 height 240
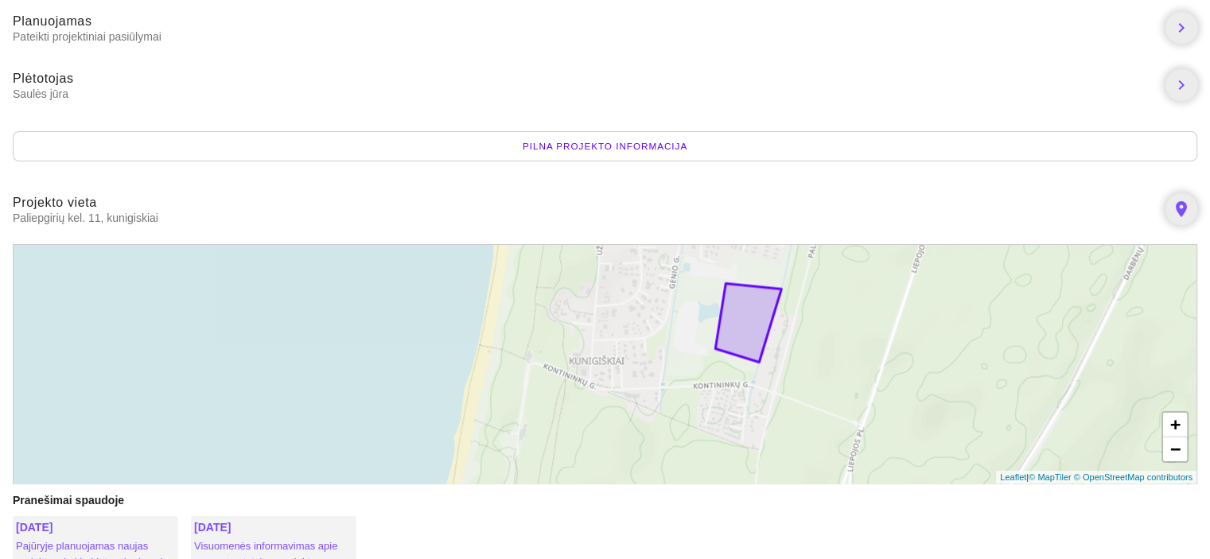
drag, startPoint x: 351, startPoint y: 326, endPoint x: 429, endPoint y: 138, distance: 203.9
click at [429, 138] on body "Paliepgirių kel. 11 kunigiskiai Planuojamas Pateikti projektiniai pasiūlymai ch…" at bounding box center [605, 304] width 1210 height 1087
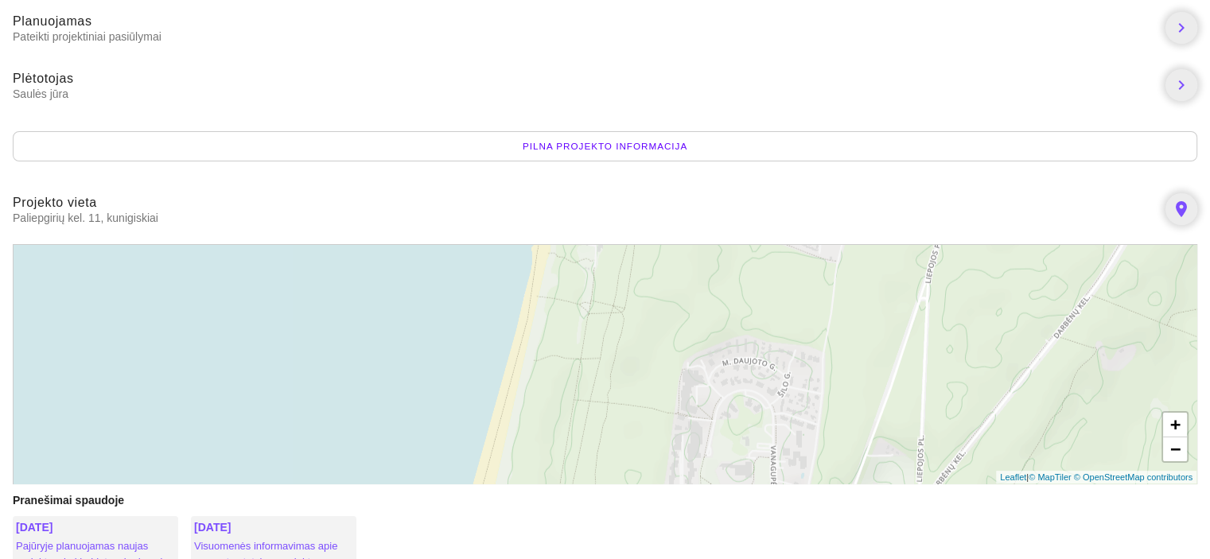
drag, startPoint x: 90, startPoint y: 0, endPoint x: 602, endPoint y: 140, distance: 530.9
click at [602, 140] on div "Pilna projekto informacija" at bounding box center [605, 146] width 1184 height 30
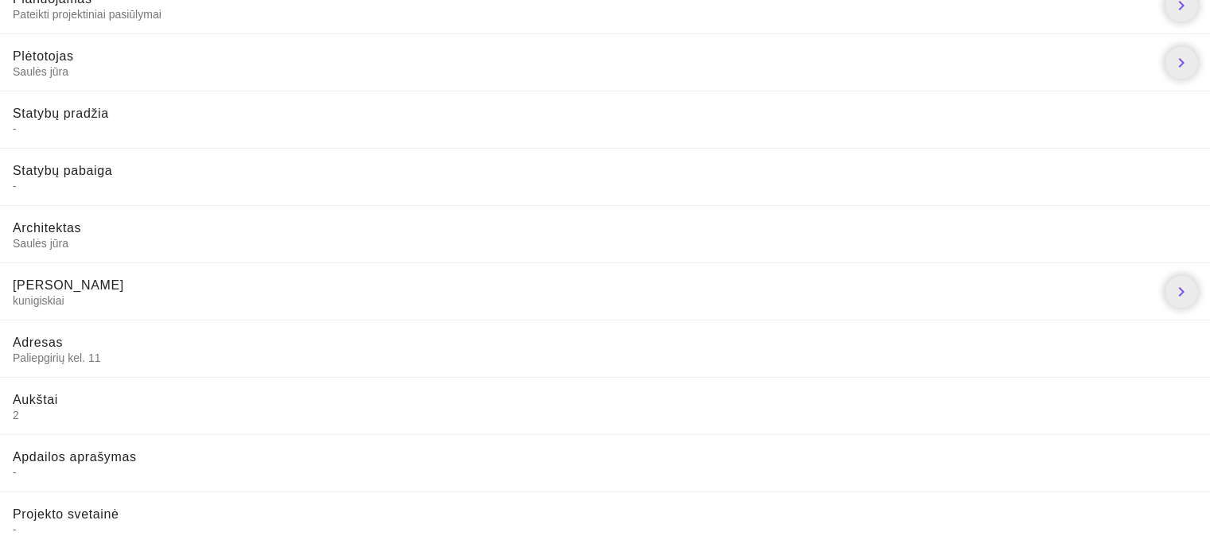
scroll to position [199, 0]
